Goal: Navigation & Orientation: Go to known website

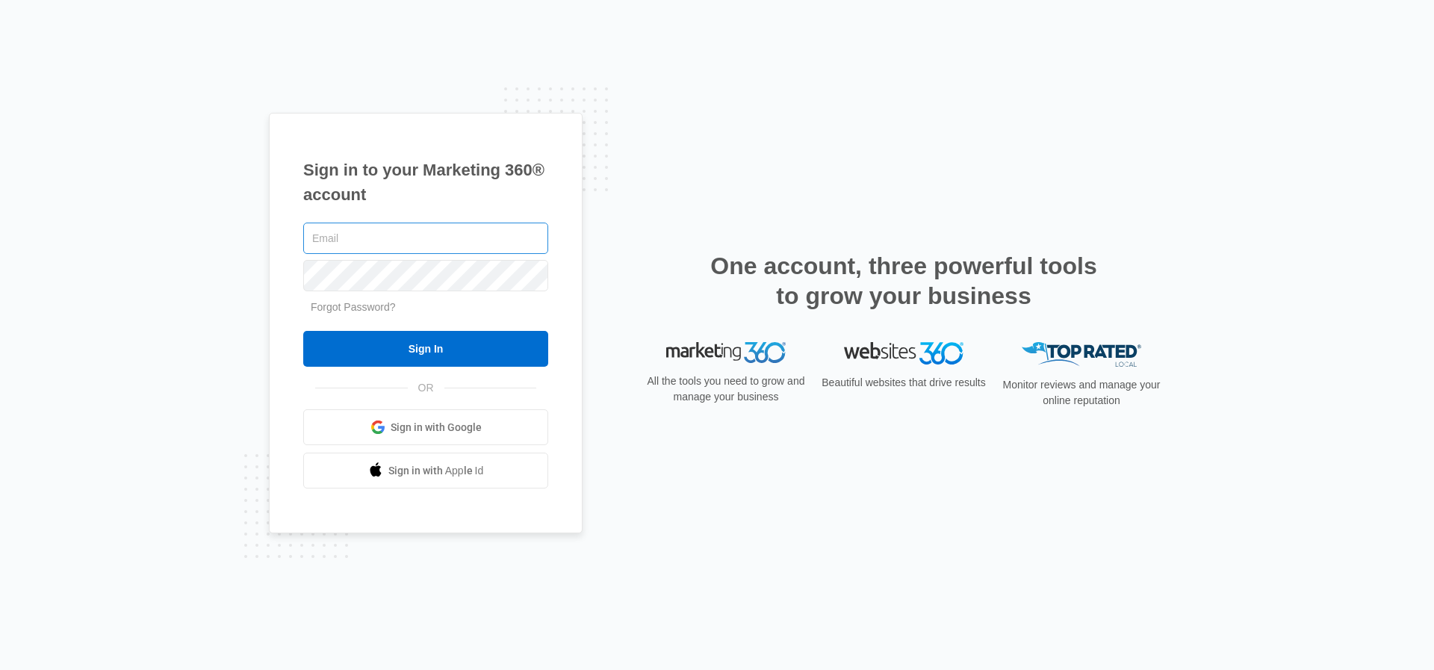
click at [321, 241] on input "text" at bounding box center [425, 238] width 245 height 31
type input "[EMAIL_ADDRESS][DOMAIN_NAME]"
click at [303, 331] on input "Sign In" at bounding box center [425, 349] width 245 height 36
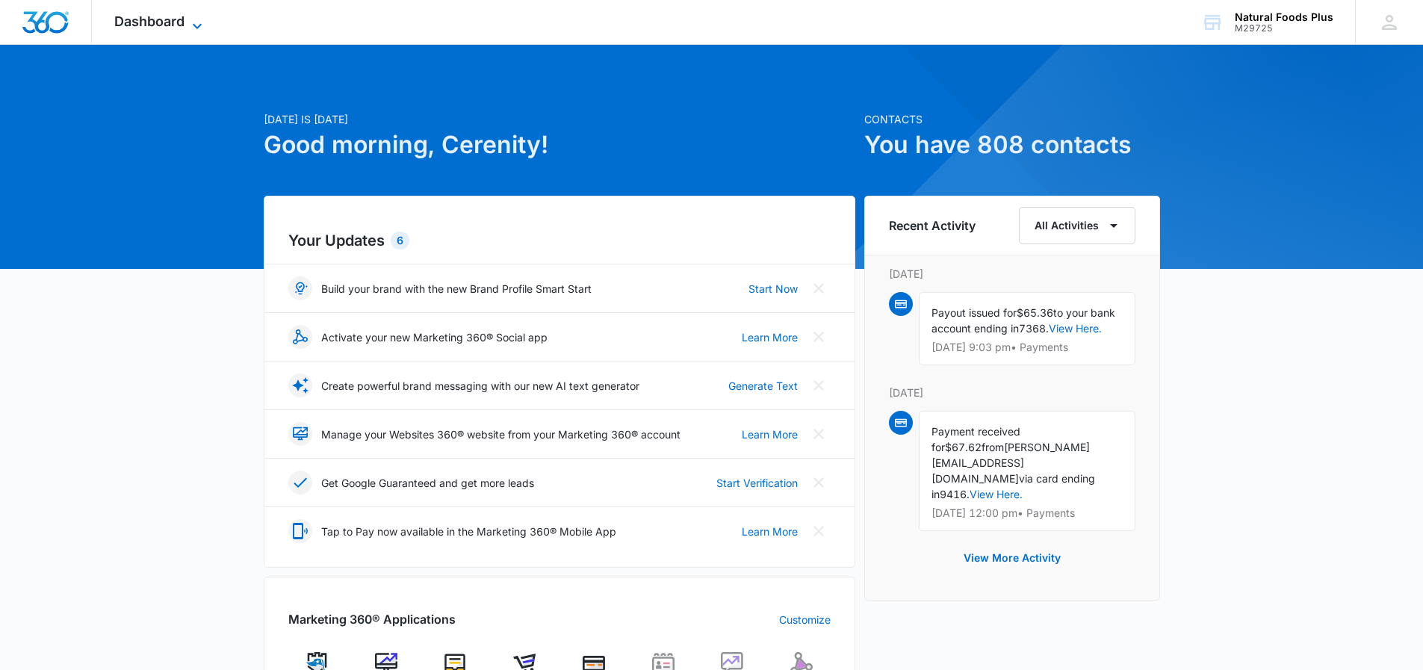
click at [193, 21] on icon at bounding box center [197, 26] width 18 height 18
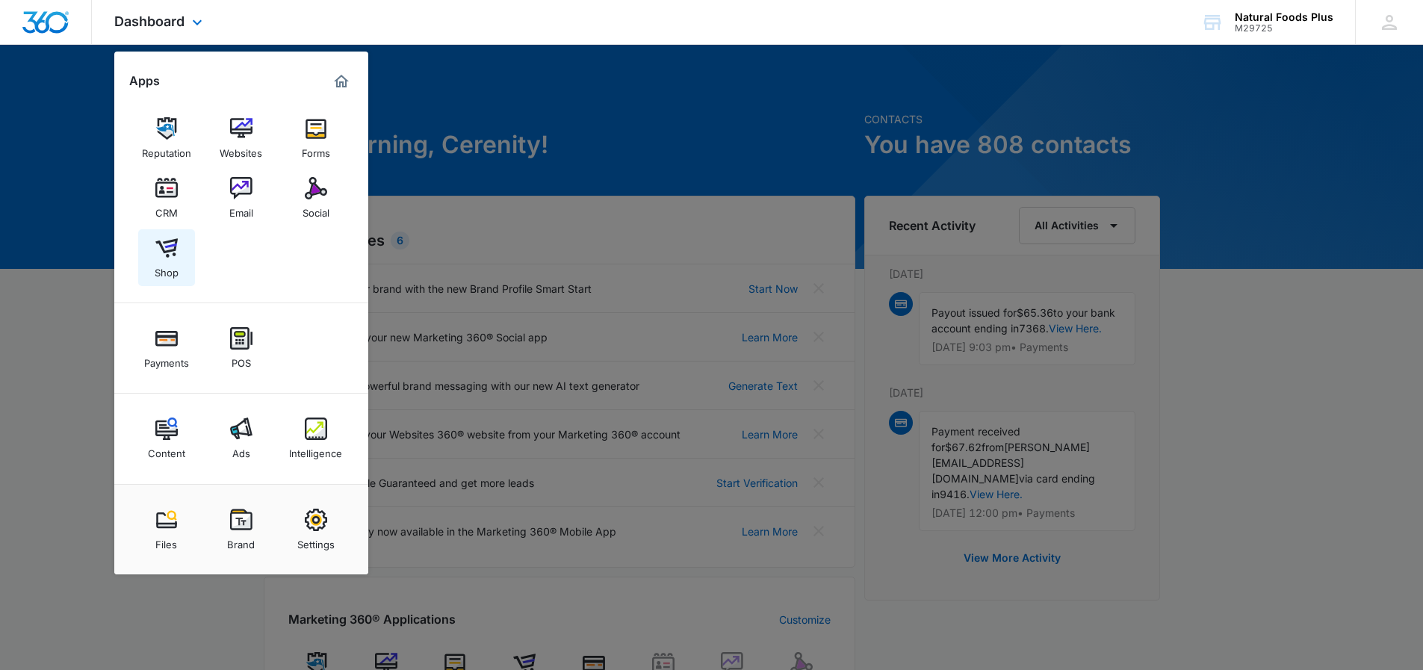
click at [173, 254] on img at bounding box center [166, 248] width 22 height 22
